Goal: Find specific page/section: Find specific page/section

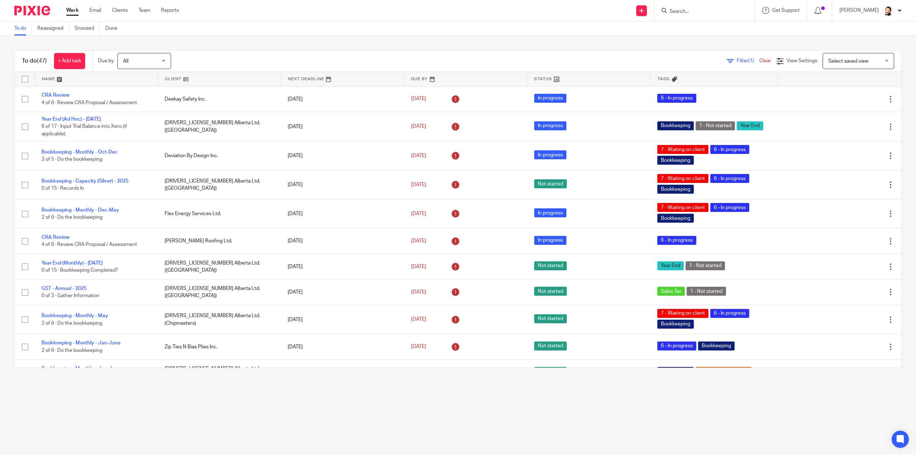
click at [735, 64] on div "Filter (1) Clear" at bounding box center [752, 61] width 50 height 8
click at [737, 58] on span "Filter (1)" at bounding box center [748, 60] width 23 height 5
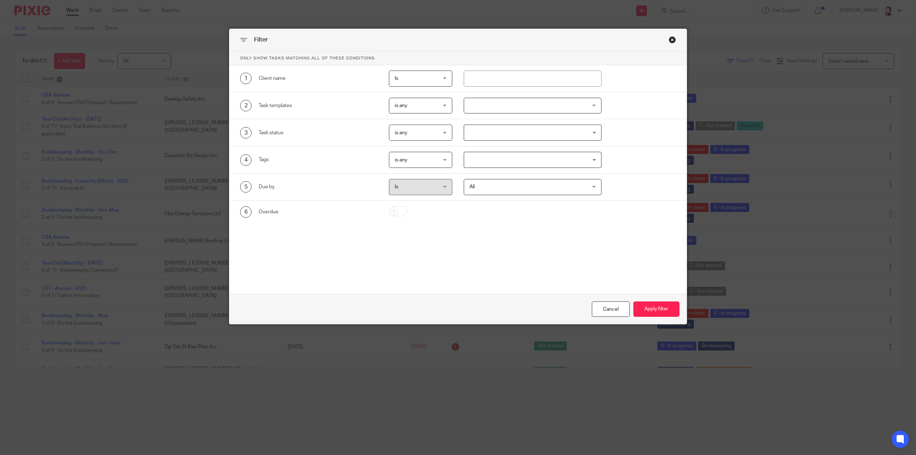
click at [472, 101] on div at bounding box center [533, 106] width 138 height 16
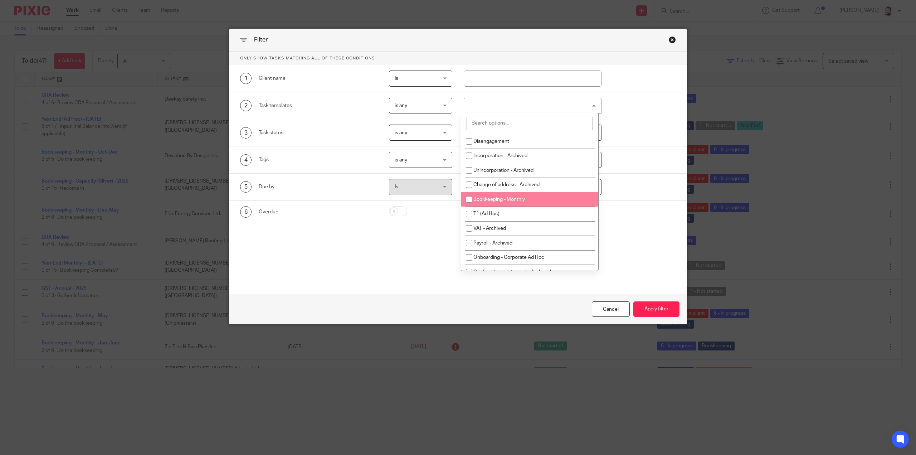
drag, startPoint x: 491, startPoint y: 199, endPoint x: 635, endPoint y: 256, distance: 155.5
click at [494, 199] on span "Bookkeeping - Monthly" at bounding box center [499, 199] width 52 height 5
checkbox input "true"
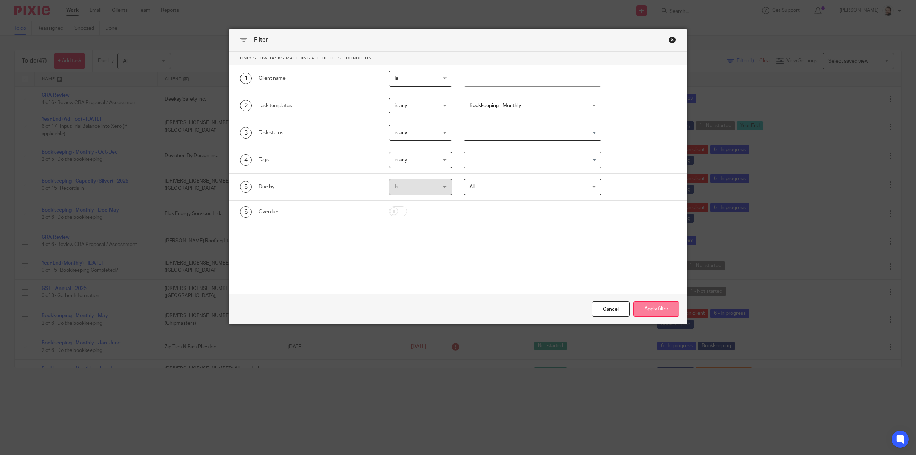
click at [664, 312] on button "Apply filter" at bounding box center [656, 308] width 46 height 15
click at [655, 310] on button "Apply filter" at bounding box center [656, 308] width 46 height 15
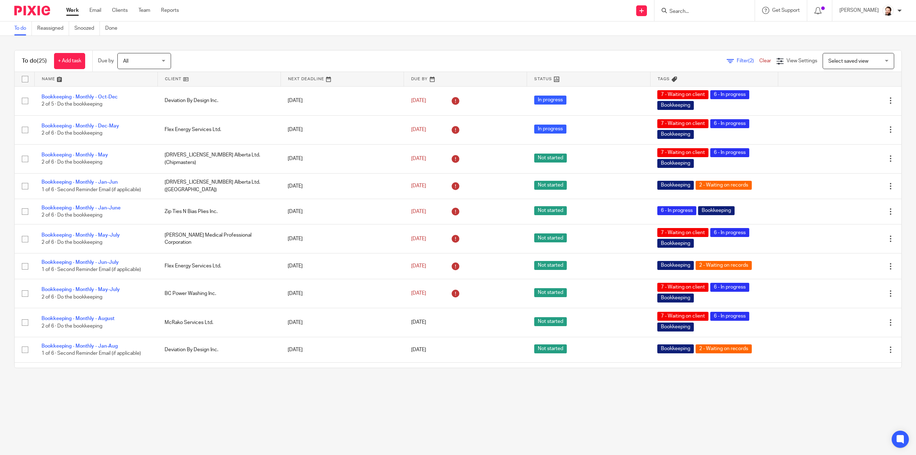
click at [171, 80] on link at bounding box center [219, 79] width 123 height 14
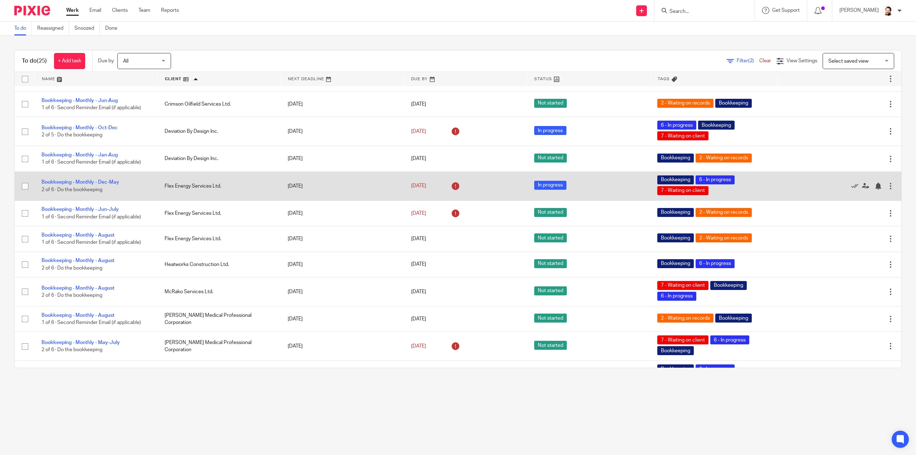
scroll to position [381, 0]
